Goal: Information Seeking & Learning: Check status

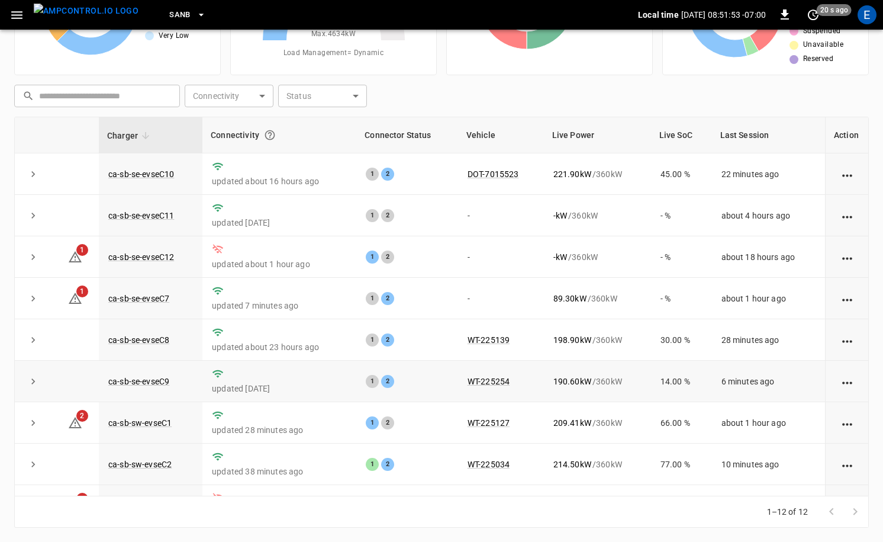
scroll to position [155, 0]
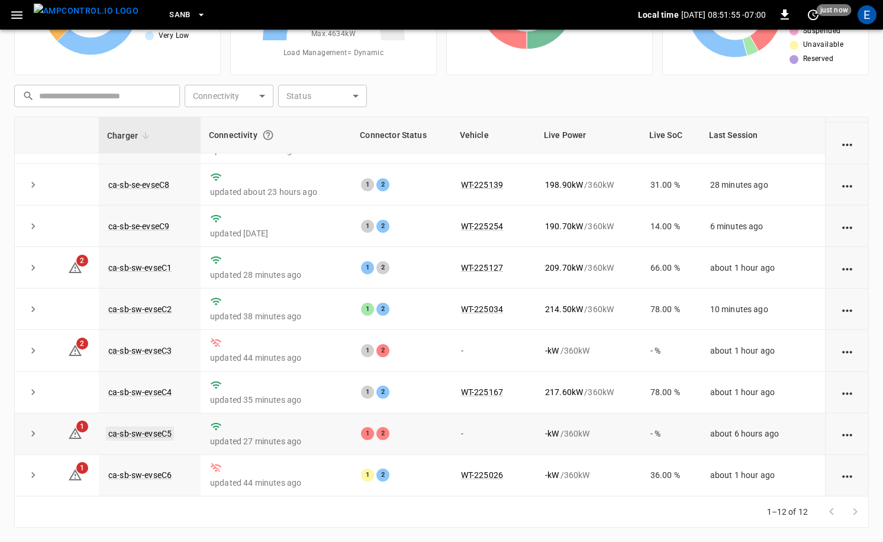
click at [155, 433] on link "ca-sb-sw-evseC5" at bounding box center [140, 433] width 68 height 14
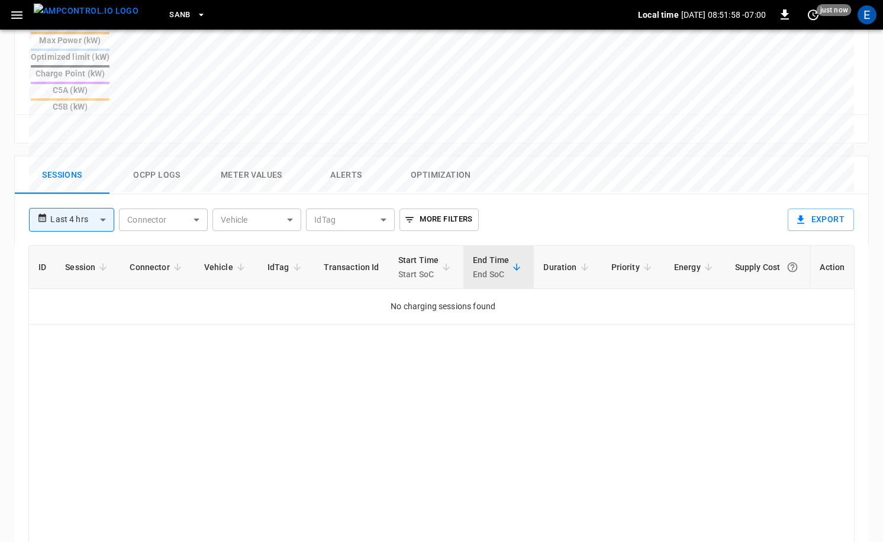
scroll to position [409, 0]
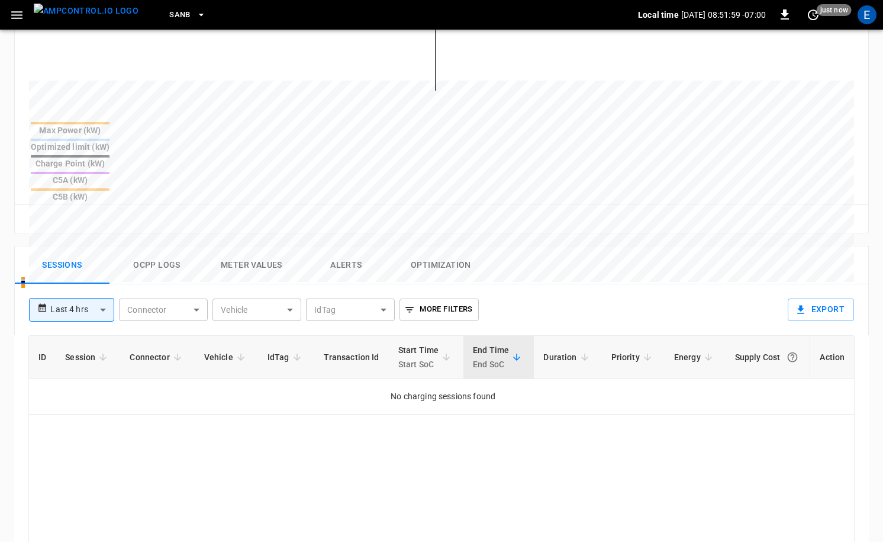
click at [75, 18] on img "menu" at bounding box center [86, 11] width 105 height 15
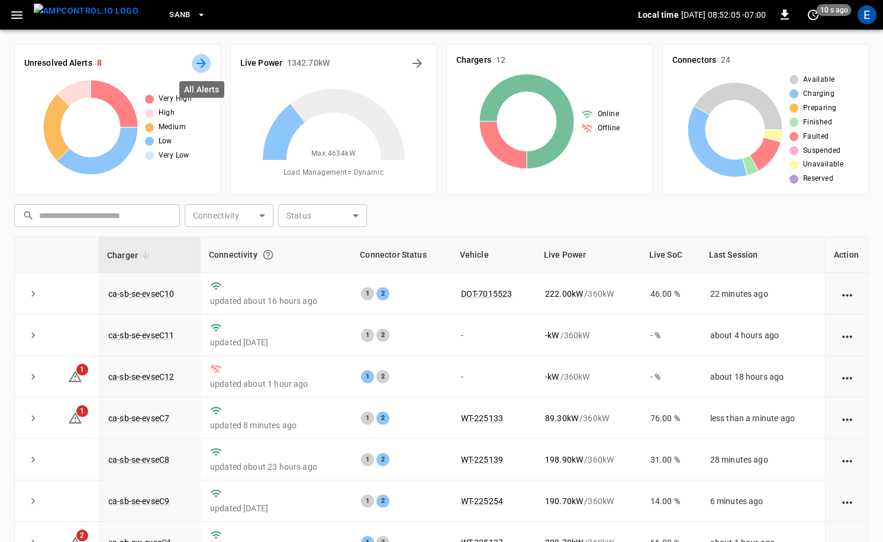
click at [195, 63] on icon "All Alerts" at bounding box center [201, 63] width 14 height 14
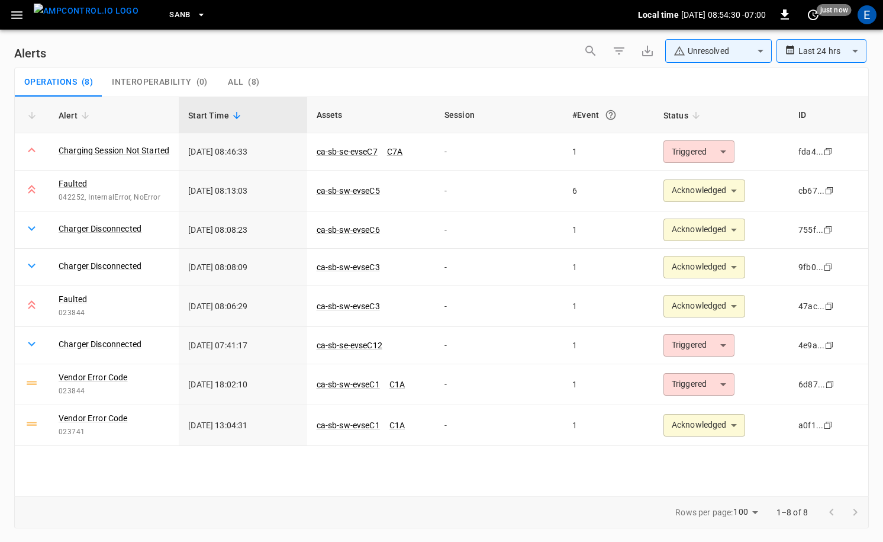
click at [110, 18] on img "menu" at bounding box center [86, 11] width 105 height 15
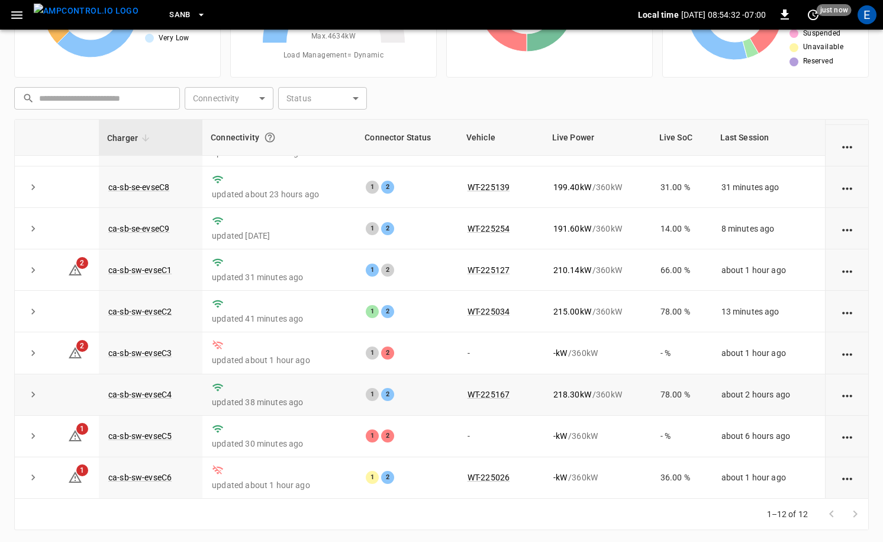
scroll to position [120, 0]
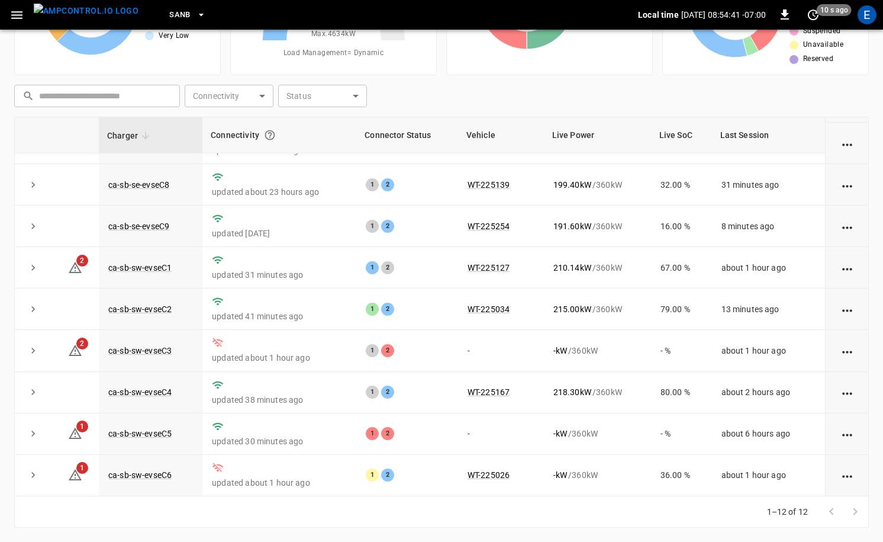
click at [104, 13] on img "menu" at bounding box center [86, 11] width 105 height 15
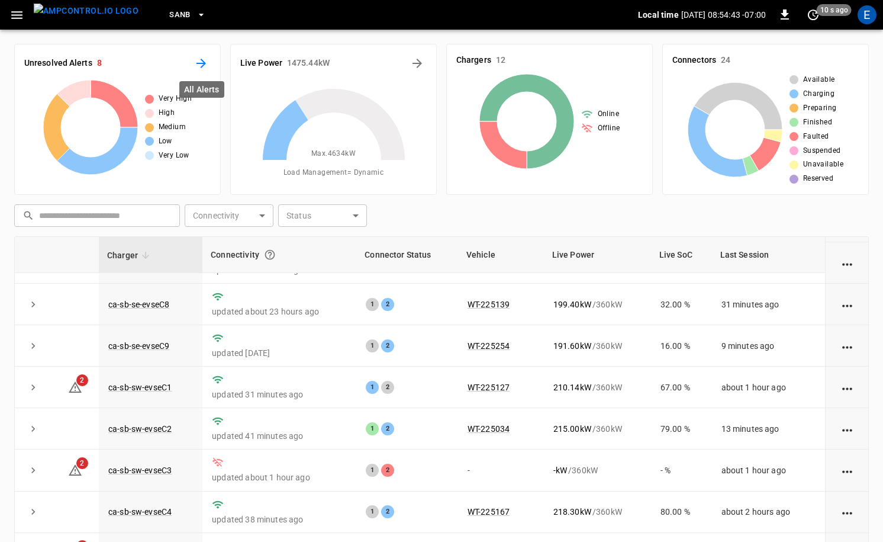
click at [205, 68] on icon "All Alerts" at bounding box center [201, 63] width 14 height 14
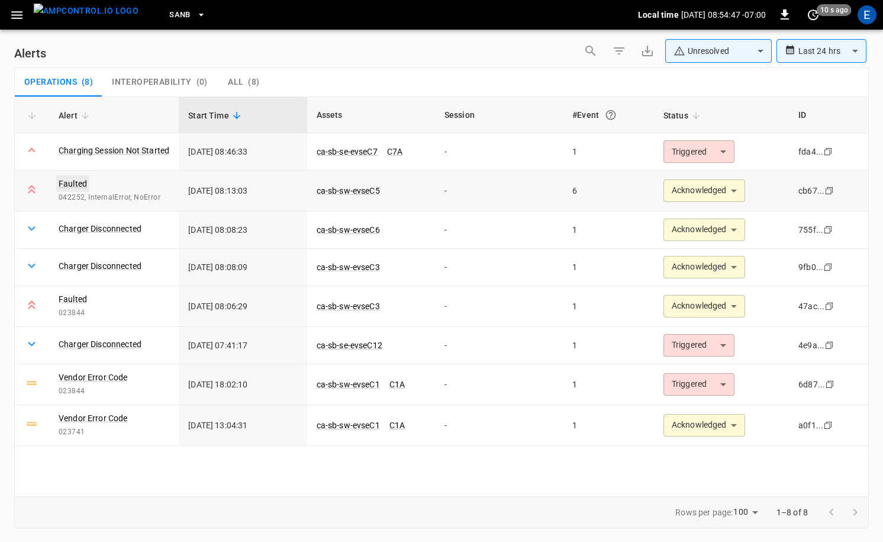
click at [63, 190] on div "Faulted 042252, InternalError, NoError" at bounding box center [114, 191] width 111 height 26
click at [63, 187] on link "Faulted" at bounding box center [72, 183] width 33 height 17
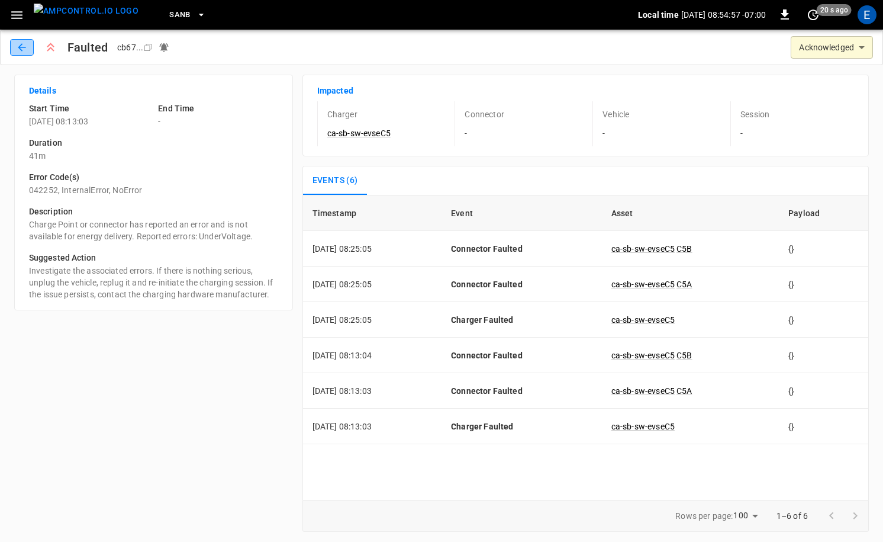
click at [15, 47] on button "button" at bounding box center [22, 47] width 24 height 17
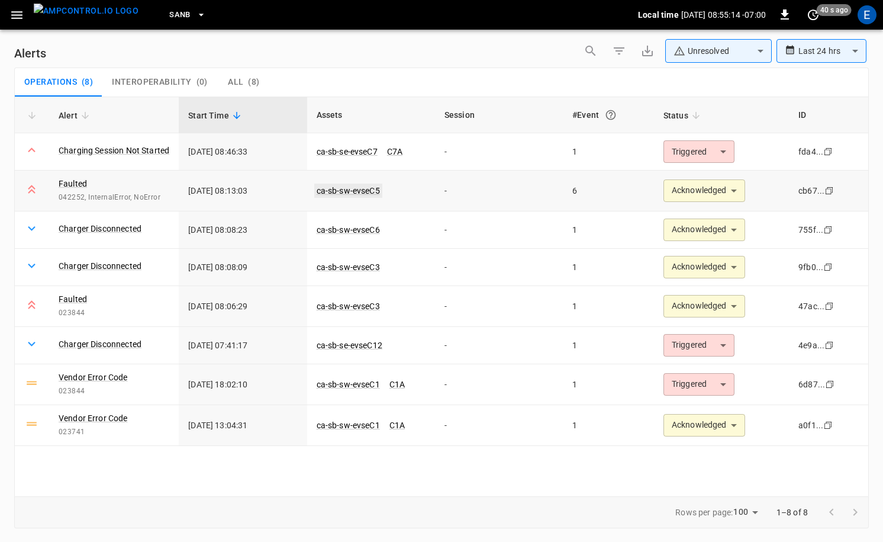
click at [355, 192] on link "ca-sb-sw-evseC5" at bounding box center [348, 191] width 68 height 14
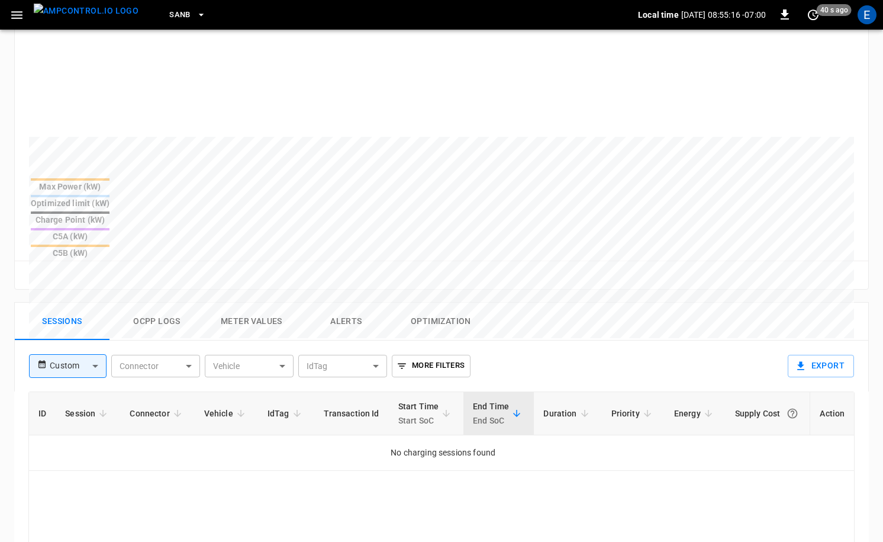
scroll to position [414, 0]
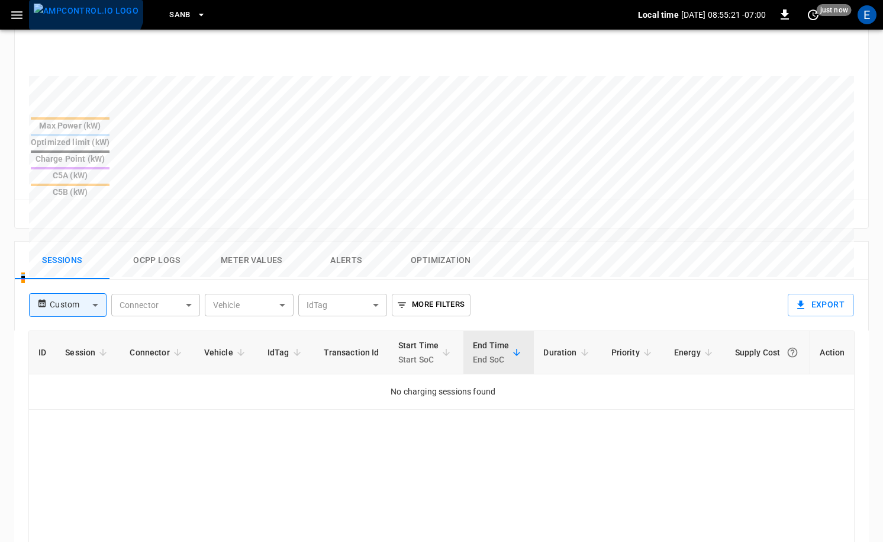
click at [84, 4] on img "menu" at bounding box center [86, 11] width 105 height 15
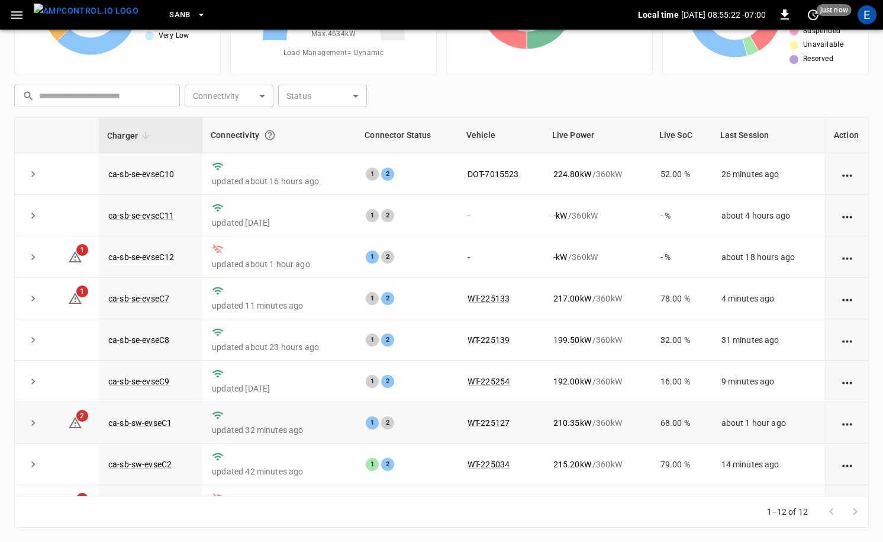
scroll to position [155, 0]
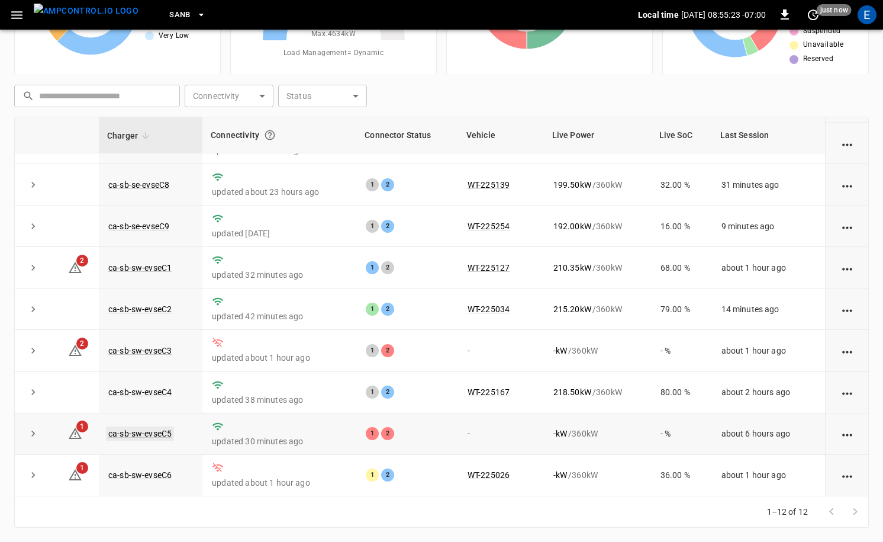
click at [130, 429] on link "ca-sb-sw-evseC5" at bounding box center [140, 433] width 68 height 14
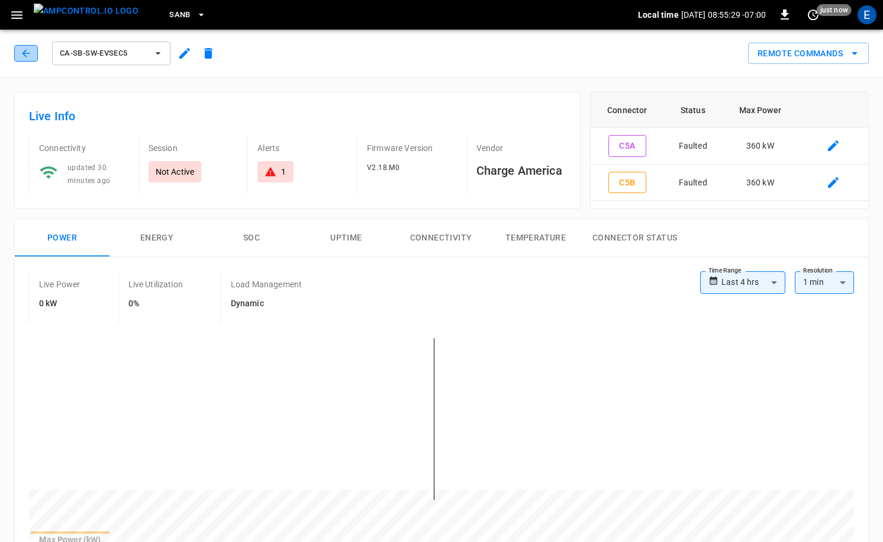
click at [31, 53] on icon "button" at bounding box center [26, 53] width 12 height 12
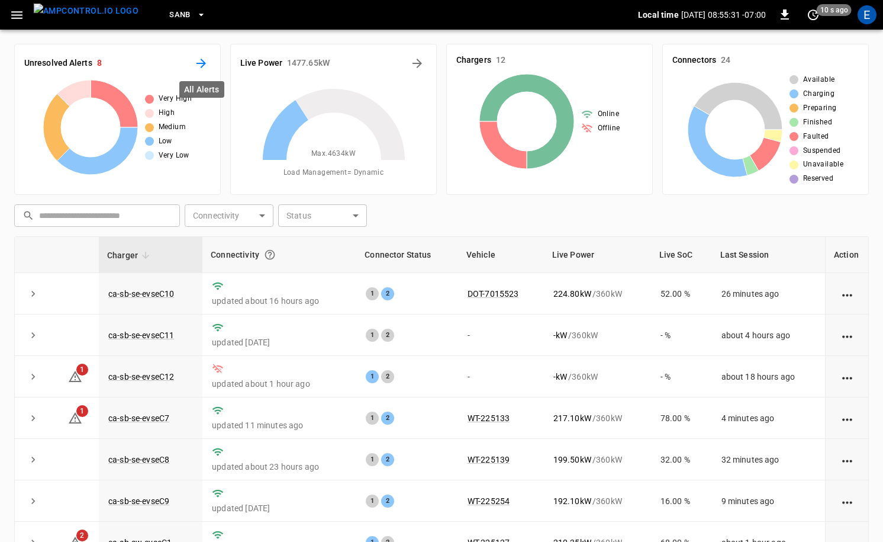
click at [208, 63] on button "All Alerts" at bounding box center [201, 63] width 19 height 19
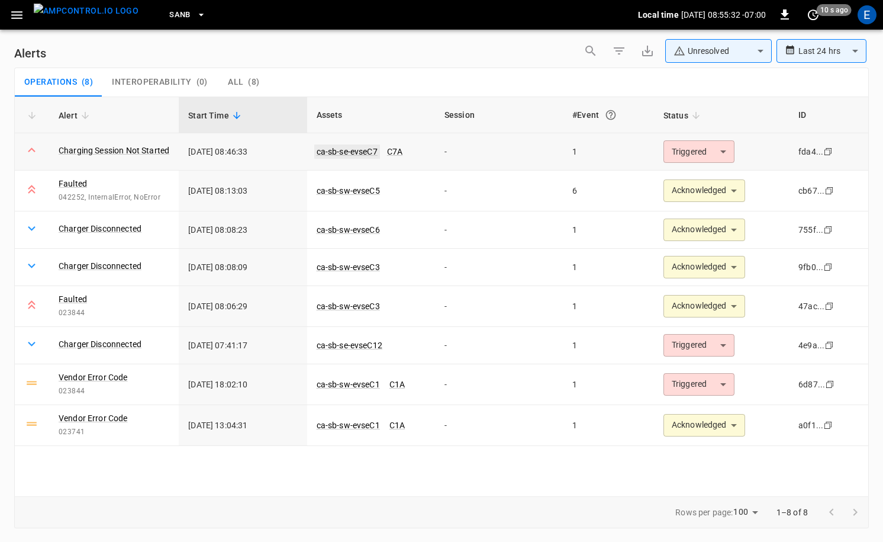
click at [354, 156] on link "ca-sb-se-evseC7" at bounding box center [347, 151] width 66 height 14
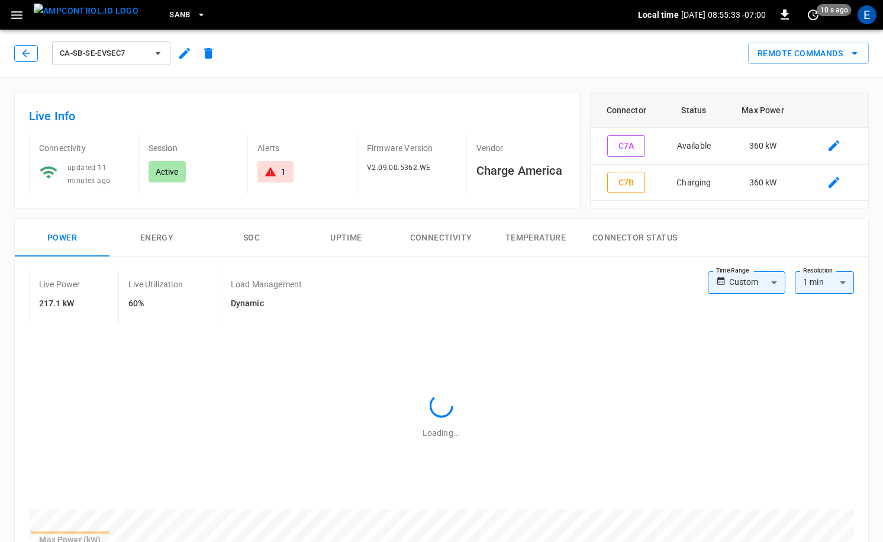
click at [20, 52] on icon "button" at bounding box center [26, 53] width 12 height 12
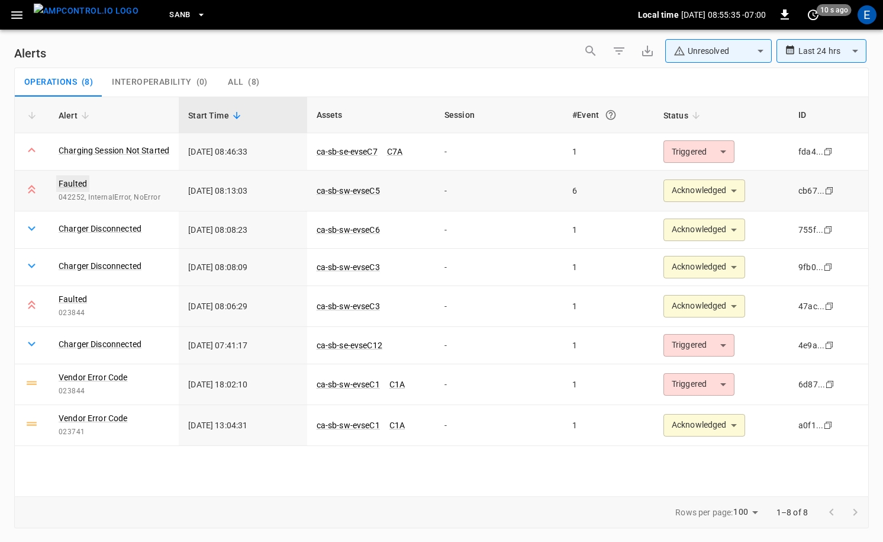
click at [71, 178] on link "Faulted" at bounding box center [72, 183] width 33 height 17
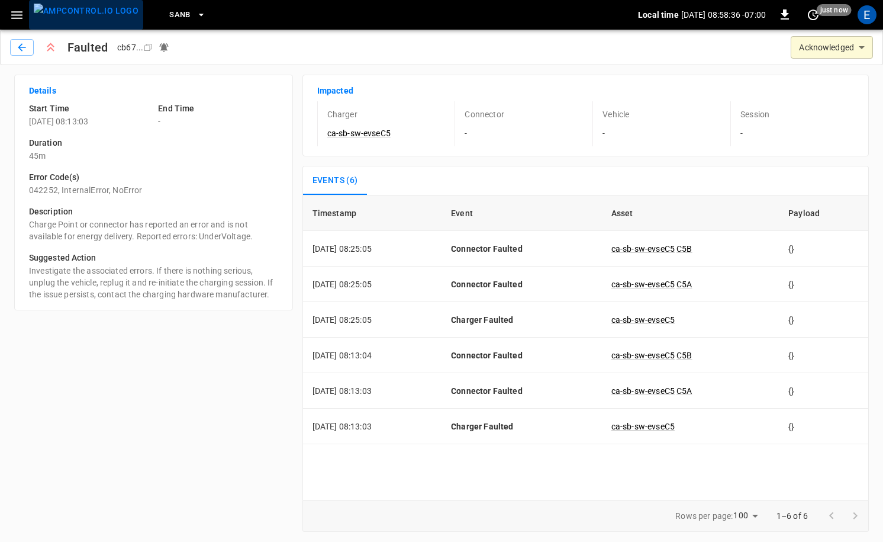
click at [97, 17] on img "menu" at bounding box center [86, 11] width 105 height 15
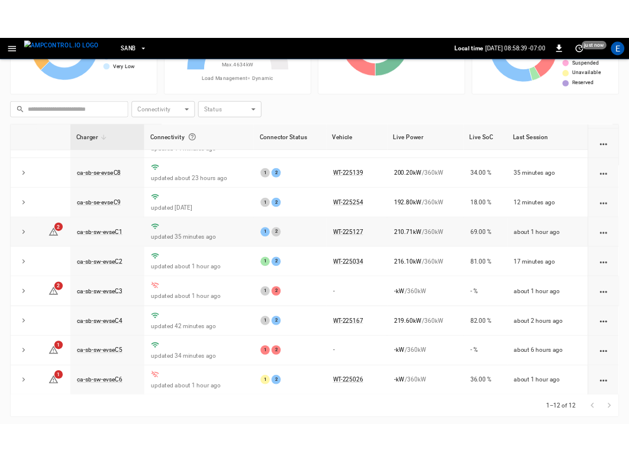
scroll to position [120, 0]
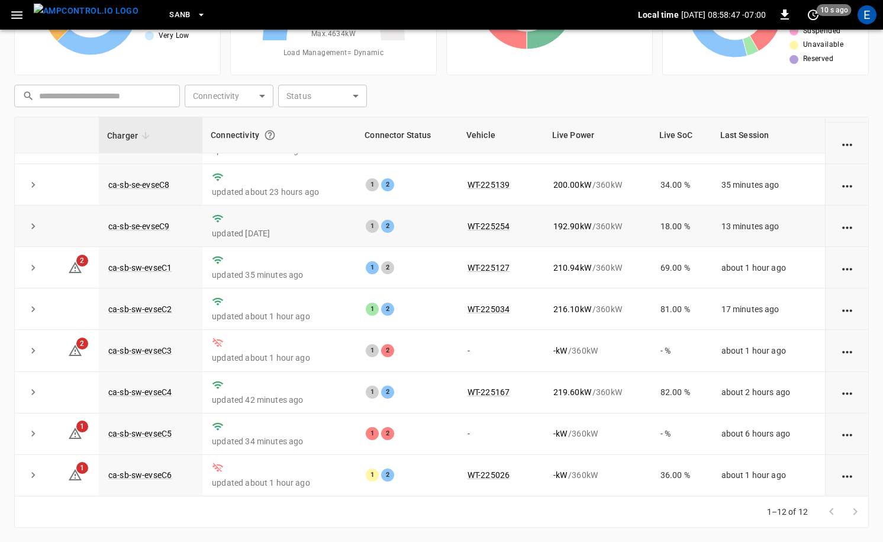
click at [728, 224] on td "13 minutes ago" at bounding box center [768, 225] width 113 height 41
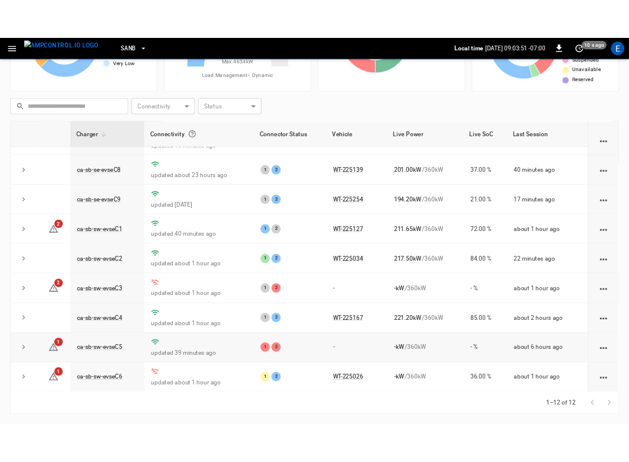
scroll to position [155, 0]
